Goal: Information Seeking & Learning: Check status

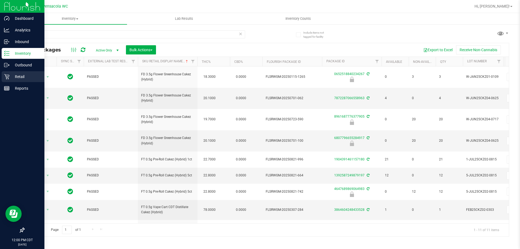
click at [2, 76] on div "Retail" at bounding box center [23, 76] width 43 height 11
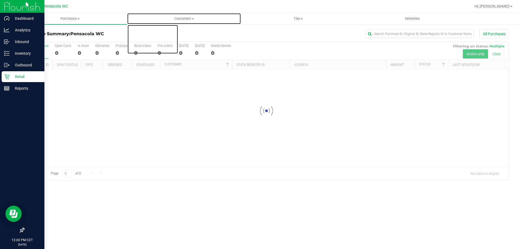
click at [190, 18] on span "Customers" at bounding box center [184, 18] width 114 height 5
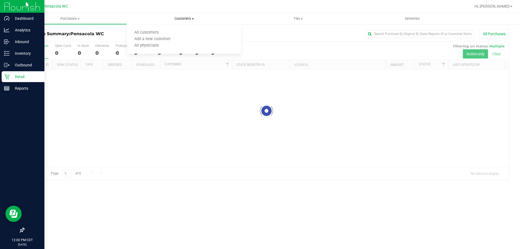
click at [180, 28] on ul "All customers Add a new customer All physicians" at bounding box center [184, 39] width 114 height 29
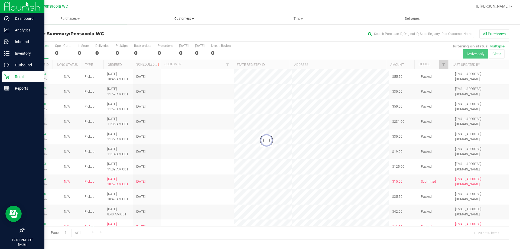
click at [179, 21] on uib-tab-heading "Customers All customers Add a new customer All physicians" at bounding box center [184, 18] width 114 height 11
click at [168, 33] on li "All customers" at bounding box center [184, 33] width 114 height 7
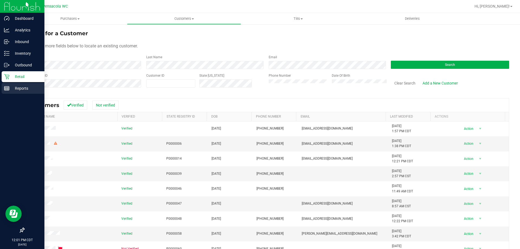
click at [6, 88] on line at bounding box center [6, 89] width 0 height 3
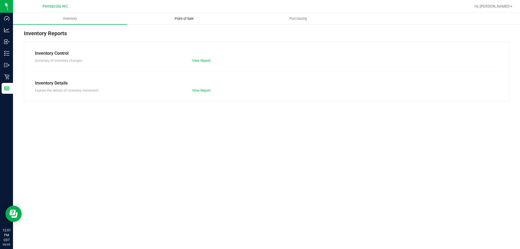
click at [185, 17] on span "Point of Sale" at bounding box center [185, 18] width 34 height 5
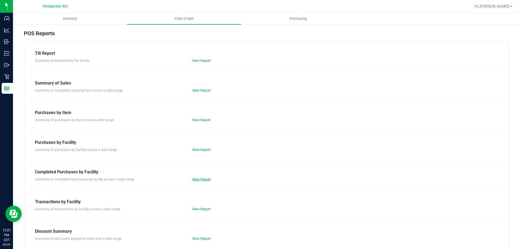
click at [197, 181] on link "View Report" at bounding box center [201, 179] width 18 height 4
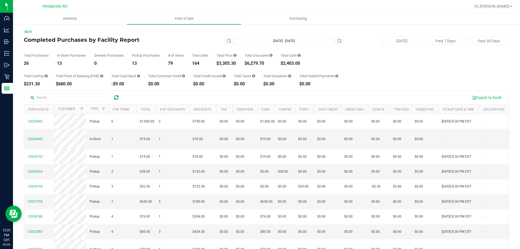
click at [70, 48] on div "Total Purchases 26 In Store Purchases 13 Delivery Purchases 0 Pickup Purchases …" at bounding box center [267, 55] width 486 height 21
